Goal: Participate in discussion

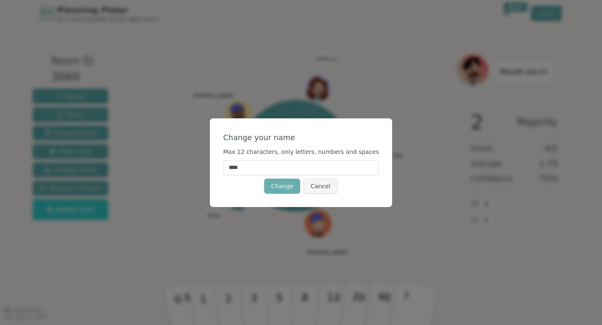
click at [279, 187] on button "Change" at bounding box center [282, 185] width 36 height 15
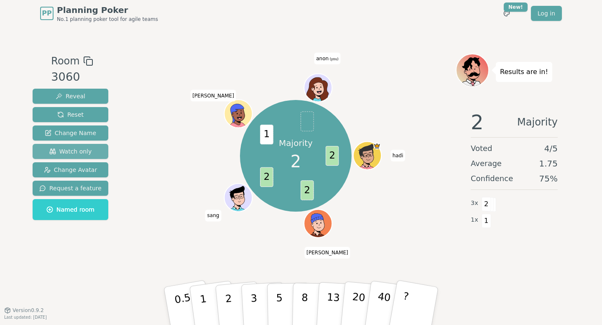
click at [73, 150] on span "Watch only" at bounding box center [70, 151] width 43 height 8
